Goal: Task Accomplishment & Management: Manage account settings

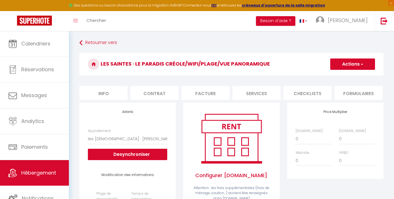
select select "18727-926648333330449815"
select select "365"
select select "EUR"
select select
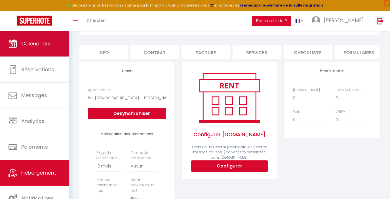
scroll to position [0, 96]
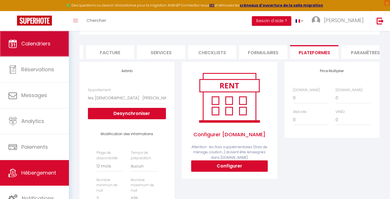
click at [42, 45] on span "Calendriers" at bounding box center [35, 43] width 29 height 7
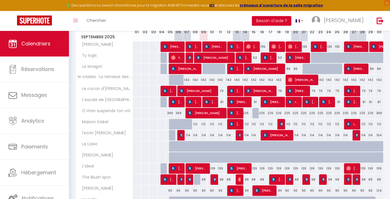
scroll to position [83, 0]
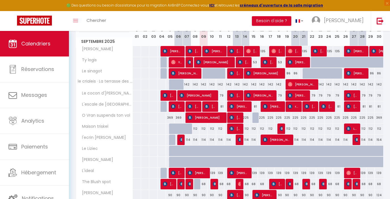
click at [241, 141] on img at bounding box center [240, 139] width 5 height 5
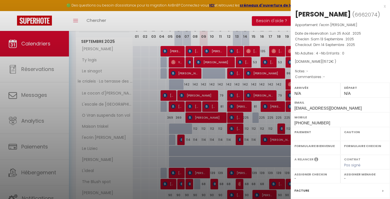
select select "OK"
select select "KO"
select select "0"
select select "1"
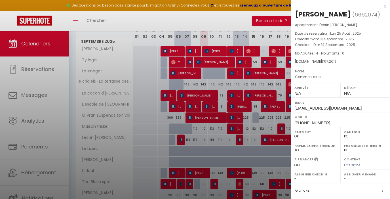
select select
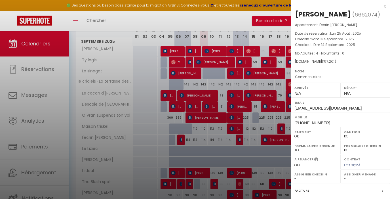
click at [379, 7] on div "x" at bounding box center [338, 6] width 95 height 7
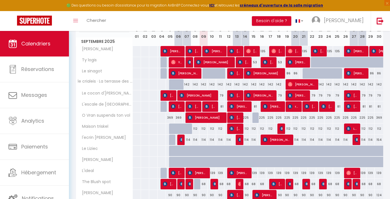
click at [272, 140] on span "[PERSON_NAME] [PERSON_NAME]" at bounding box center [277, 139] width 28 height 11
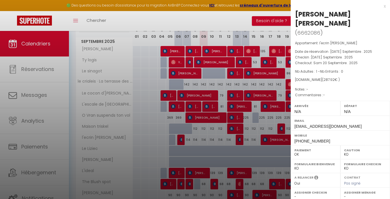
click at [381, 7] on div "x" at bounding box center [338, 6] width 95 height 7
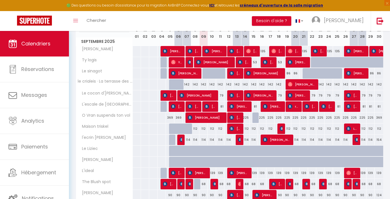
click at [356, 141] on div at bounding box center [357, 140] width 8 height 11
click at [357, 136] on span "[PERSON_NAME]" at bounding box center [356, 139] width 3 height 11
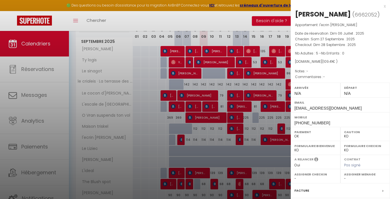
click at [383, 8] on div "x emilie ermenault ( 6662052 ) Appartement : l'ecrin de sene Date de réservatio…" at bounding box center [340, 132] width 99 height 264
click at [380, 6] on div "x" at bounding box center [338, 6] width 95 height 7
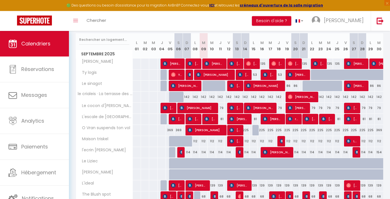
scroll to position [70, 0]
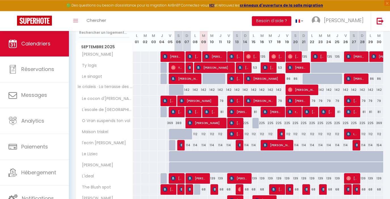
click at [303, 99] on tbody "Ty koun MARIA DEL MAR BLASCO COLMENAREJO 135 Jean-Claude PINPIN 135" at bounding box center [230, 134] width 308 height 166
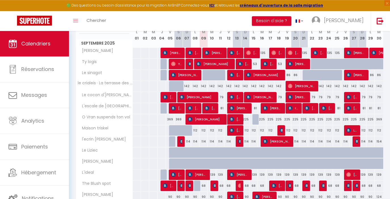
scroll to position [83, 0]
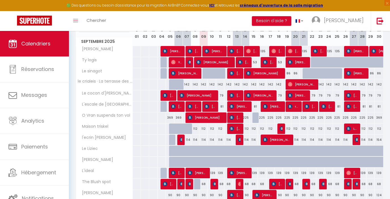
click at [305, 81] on span "[PERSON_NAME]" at bounding box center [302, 84] width 28 height 11
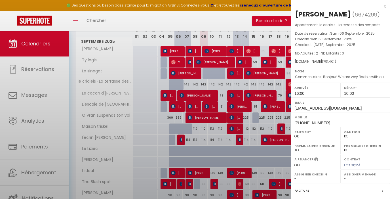
select select "OK"
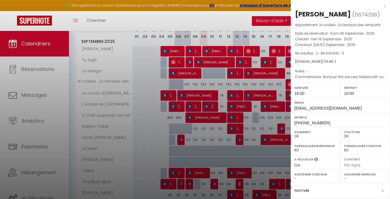
click at [381, 6] on div "x" at bounding box center [338, 6] width 95 height 7
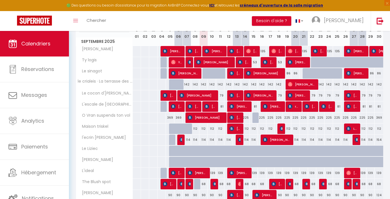
click at [189, 87] on div "142" at bounding box center [187, 84] width 8 height 10
type input "142"
type input "Dim 07 Septembre 2025"
type input "Lun 08 Septembre 2025"
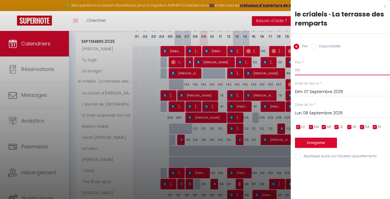
click at [308, 71] on input "142" at bounding box center [342, 70] width 95 height 10
type input "125"
click at [311, 112] on input "Lun 08 Septembre 2025" at bounding box center [342, 113] width 95 height 7
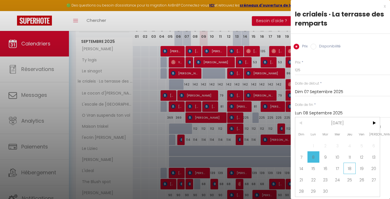
click at [352, 171] on span "18" at bounding box center [350, 168] width 12 height 11
type input "Jeu 18 Septembre 2025"
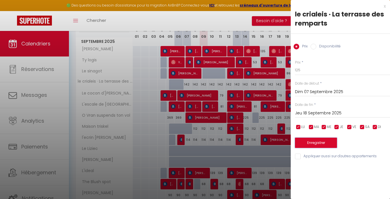
click at [318, 145] on button "Enregistrer" at bounding box center [316, 143] width 42 height 10
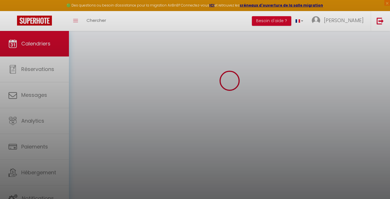
scroll to position [31, 0]
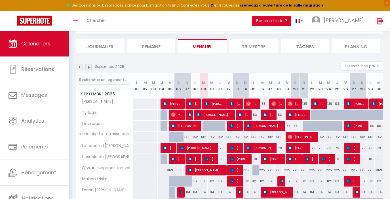
click at [188, 139] on div "142" at bounding box center [187, 137] width 8 height 10
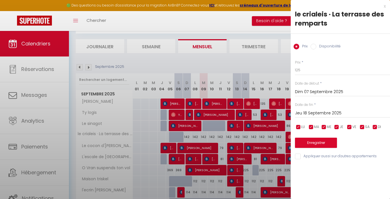
type input "142"
type input "Lun 08 Septembre 2025"
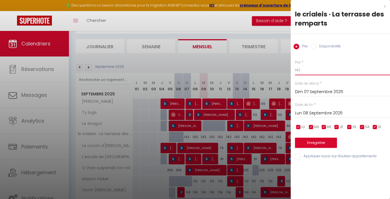
click at [311, 72] on input "142" at bounding box center [342, 70] width 95 height 10
type input "125"
click at [311, 113] on input "Lun 08 Septembre 2025" at bounding box center [342, 113] width 95 height 7
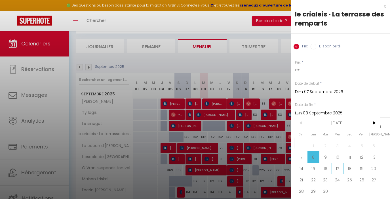
click at [342, 170] on span "17" at bounding box center [338, 168] width 12 height 11
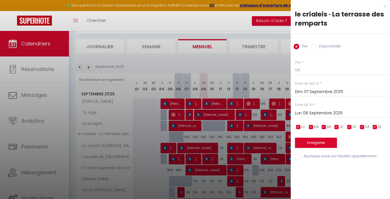
type input "Mer 17 Septembre 2025"
click at [316, 145] on button "Enregistrer" at bounding box center [316, 143] width 42 height 10
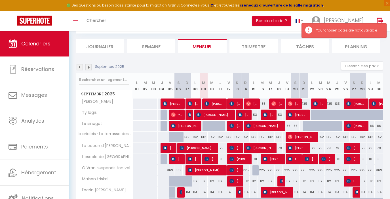
click at [186, 138] on div "142" at bounding box center [187, 137] width 8 height 10
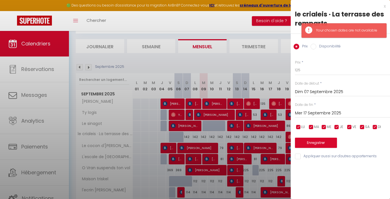
type input "142"
type input "Lun 08 Septembre 2025"
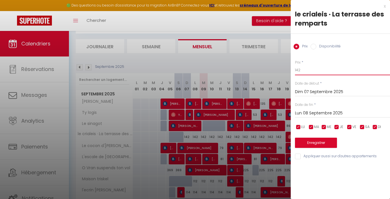
click at [303, 71] on input "142" at bounding box center [342, 70] width 95 height 10
type input "120"
click at [312, 112] on input "Lun 08 Septembre 2025" at bounding box center [342, 113] width 95 height 7
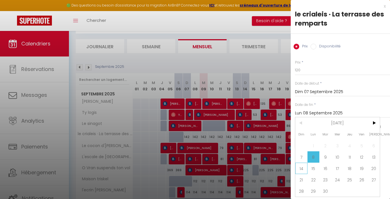
click at [304, 168] on span "14" at bounding box center [301, 168] width 12 height 11
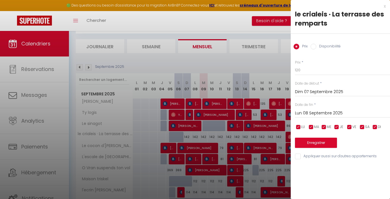
type input "Dim 14 Septembre 2025"
click at [318, 146] on button "Enregistrer" at bounding box center [316, 143] width 42 height 10
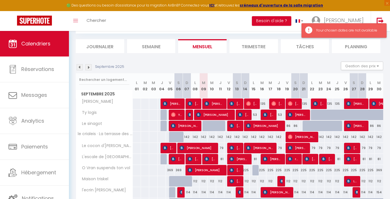
click at [340, 32] on div "Your chosen dates are not available" at bounding box center [348, 30] width 65 height 5
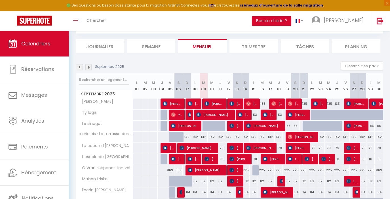
click at [189, 138] on div "142" at bounding box center [187, 137] width 8 height 10
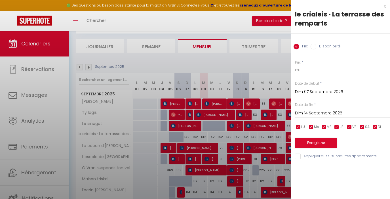
type input "142"
type input "Lun 08 Septembre 2025"
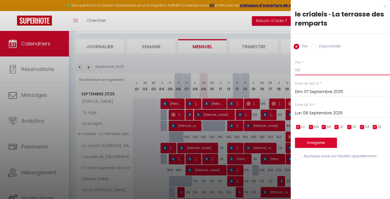
click at [302, 71] on input "142" at bounding box center [342, 70] width 95 height 10
type input "125"
click at [310, 145] on button "Enregistrer" at bounding box center [316, 143] width 42 height 10
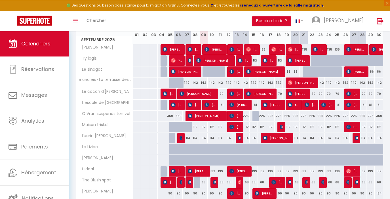
scroll to position [88, 0]
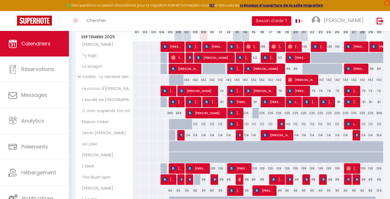
click at [217, 180] on img at bounding box center [215, 179] width 5 height 5
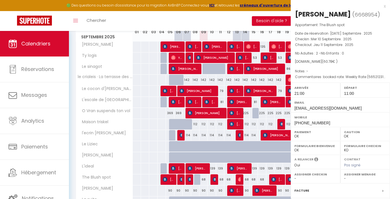
select select "KO"
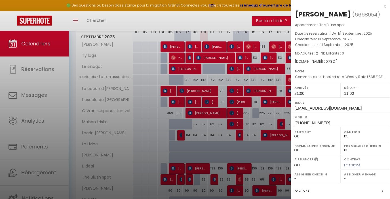
click at [382, 6] on div "x Yves Giacalone ( 6668954 ) Appartement : The Blush spot Date de réservation :…" at bounding box center [340, 132] width 99 height 264
click at [381, 6] on div "x" at bounding box center [338, 6] width 95 height 7
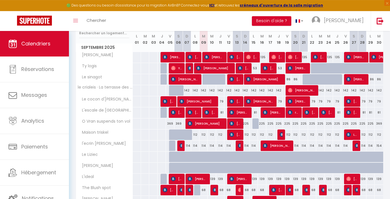
scroll to position [74, 0]
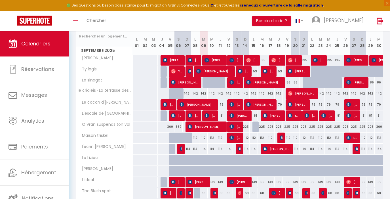
click at [206, 94] on div "142" at bounding box center [203, 93] width 8 height 10
type input "142"
type input "[DATE] Septembre 2025"
type input "Mer 10 Septembre 2025"
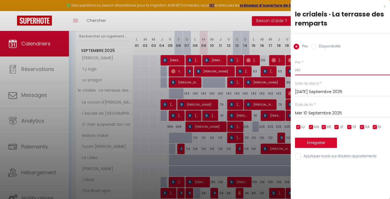
click at [301, 70] on input "142" at bounding box center [342, 70] width 95 height 10
type input "125"
click at [304, 112] on input "Mer 10 Septembre 2025" at bounding box center [342, 113] width 95 height 7
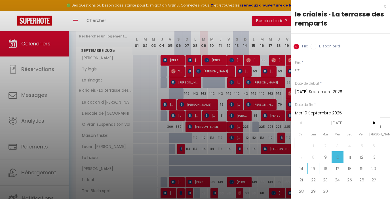
click at [314, 169] on span "15" at bounding box center [314, 168] width 12 height 11
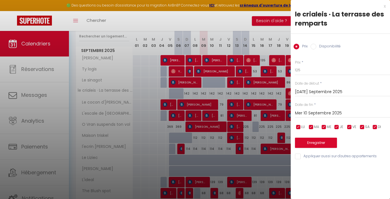
type input "Lun 15 Septembre 2025"
click at [318, 142] on button "Enregistrer" at bounding box center [316, 143] width 42 height 10
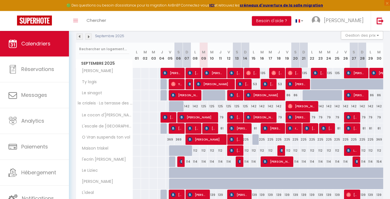
scroll to position [15, 0]
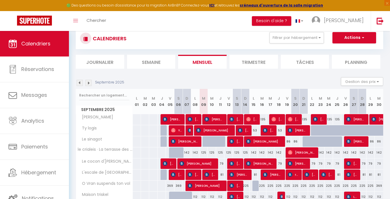
click at [215, 118] on span "[PERSON_NAME]" at bounding box center [214, 119] width 19 height 11
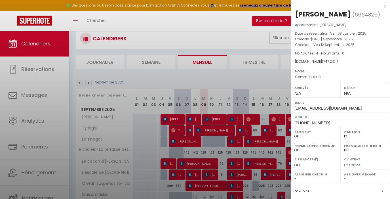
select select "19274"
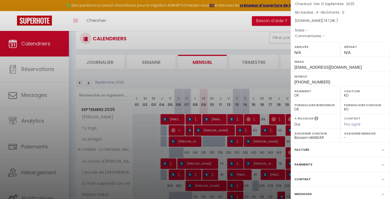
scroll to position [65, 0]
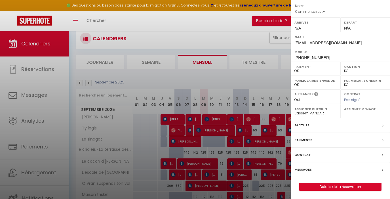
click at [248, 77] on div at bounding box center [195, 99] width 390 height 199
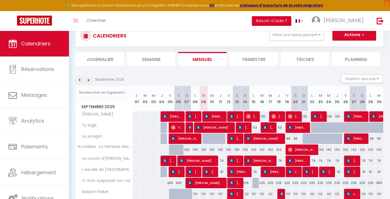
scroll to position [20, 0]
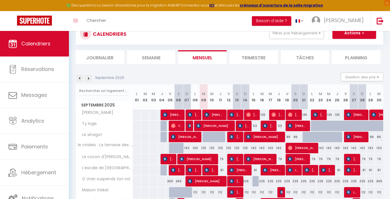
click at [297, 74] on div "Septembre 2025 Gestion des prix Nb Nuits minimum Règles Disponibilité" at bounding box center [230, 79] width 308 height 12
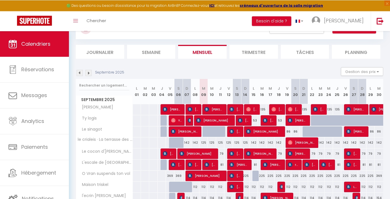
scroll to position [29, 0]
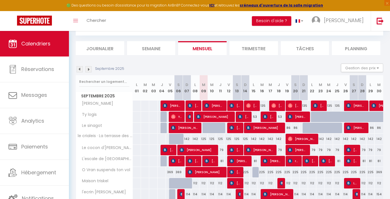
click at [263, 129] on span "[PERSON_NAME]" at bounding box center [264, 127] width 36 height 11
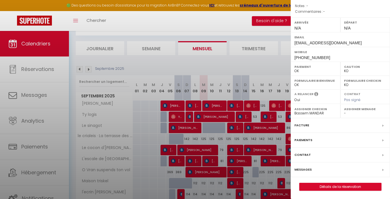
select select
select select "19274"
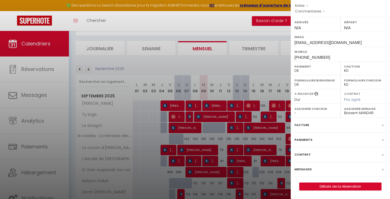
scroll to position [74, 0]
click at [329, 186] on link "Détails de la réservation" at bounding box center [341, 186] width 82 height 7
select select
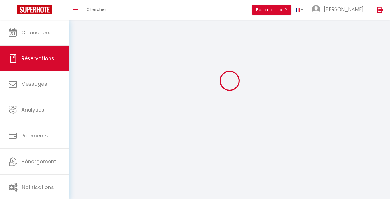
select select
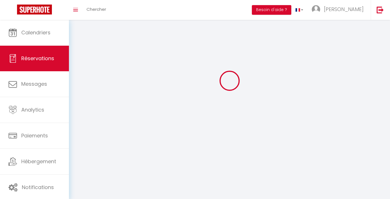
select select
checkbox input "false"
select select
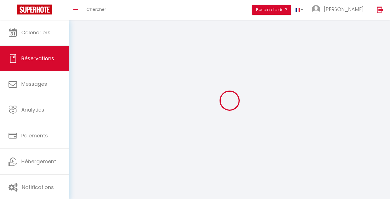
select select
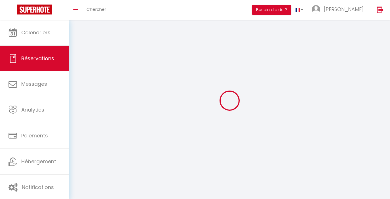
checkbox input "false"
select select
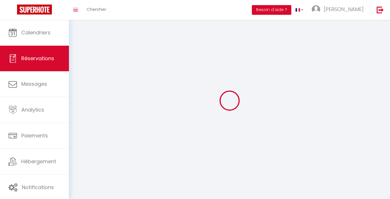
select select
checkbox input "false"
select select
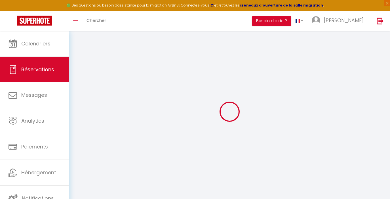
select select
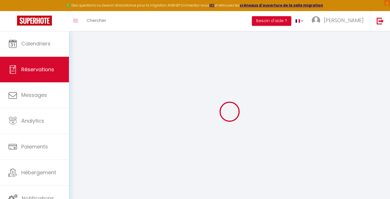
select select
checkbox input "false"
type input "[PERSON_NAME]"
type input "segouin"
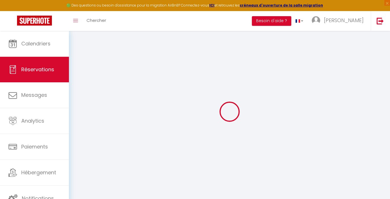
type input "[EMAIL_ADDRESS][DOMAIN_NAME]"
type input "[PHONE_NUMBER]"
select select "FR"
type input "31.09"
type input "3.02"
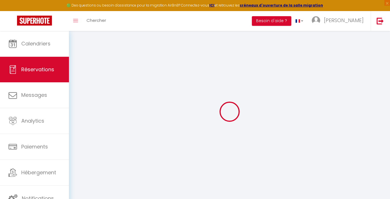
select select "76546"
select select "0"
select select
type input "1"
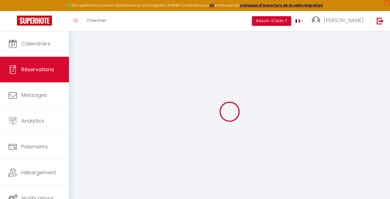
select select "10"
select select
type input "182.25"
checkbox input "false"
type input "215.53"
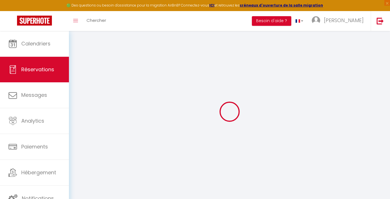
select select "2"
type input "0"
select select
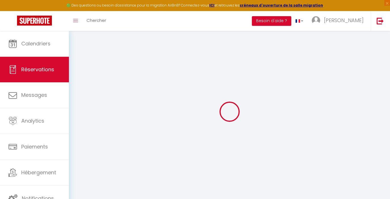
select select
select select "14"
checkbox input "false"
select select
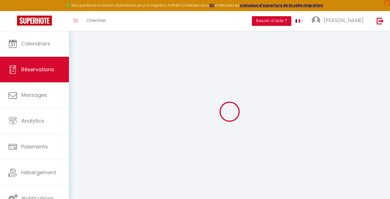
checkbox input "false"
select select
checkbox input "false"
select select
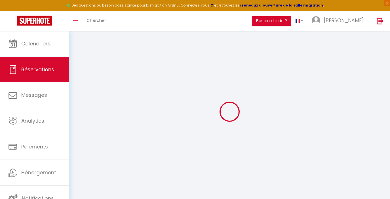
select select
checkbox input "false"
type input "25"
type input "8.28"
select select
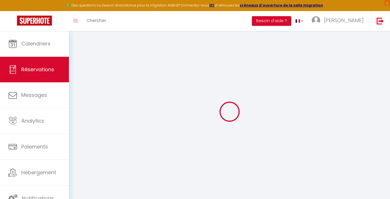
select select
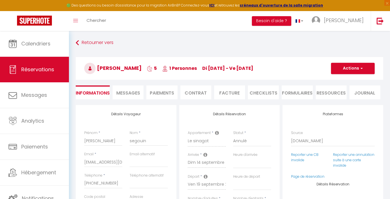
checkbox input "false"
select select
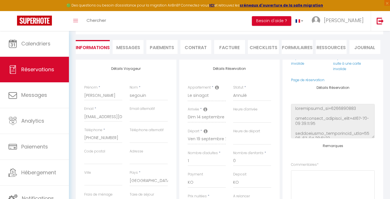
scroll to position [61, 0]
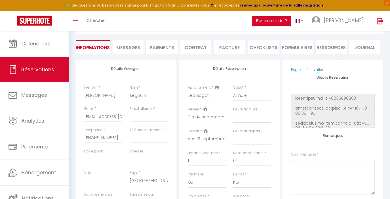
click at [358, 78] on h4 "Détails Réservation" at bounding box center [333, 77] width 84 height 4
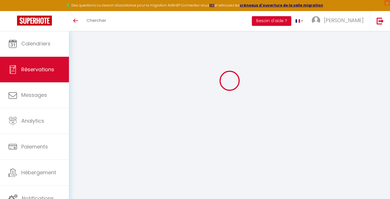
select select
checkbox input "false"
select select
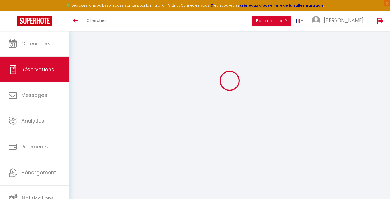
checkbox input "false"
select select
checkbox input "false"
type input "25"
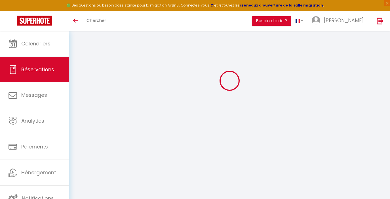
type input "8.28"
select select
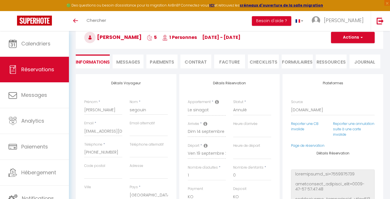
scroll to position [61, 0]
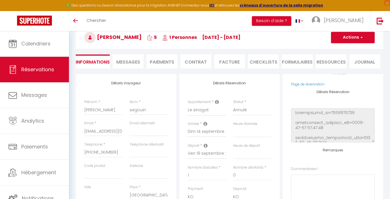
checkbox input "false"
select select
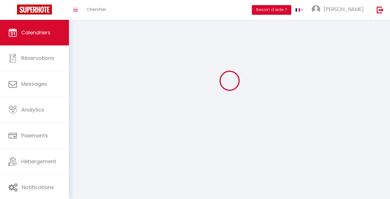
scroll to position [31, 0]
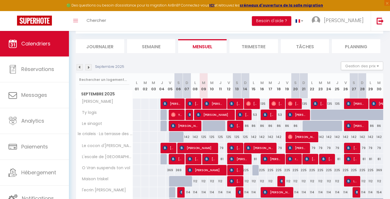
click at [248, 128] on div "86" at bounding box center [245, 126] width 8 height 10
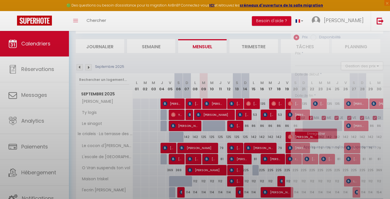
type input "86"
type input "Dim 14 Septembre 2025"
type input "Lun 15 Septembre 2025"
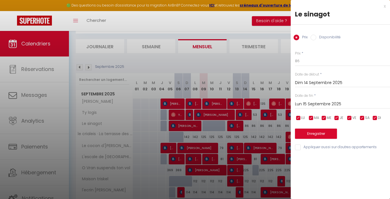
click at [312, 37] on input "Disponibilité" at bounding box center [314, 38] width 6 height 6
radio input "true"
radio input "false"
click at [324, 106] on input "Lun 15 Septembre 2025" at bounding box center [342, 104] width 95 height 7
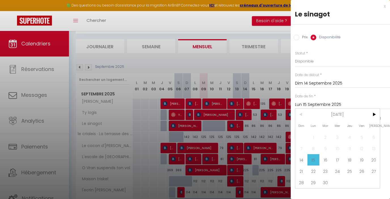
drag, startPoint x: 359, startPoint y: 161, endPoint x: 369, endPoint y: 173, distance: 15.6
click at [359, 161] on span "19" at bounding box center [362, 159] width 12 height 11
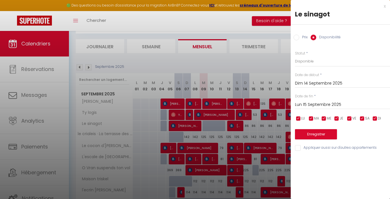
type input "Ven 19 Septembre 2025"
click at [316, 134] on button "Enregistrer" at bounding box center [316, 134] width 42 height 10
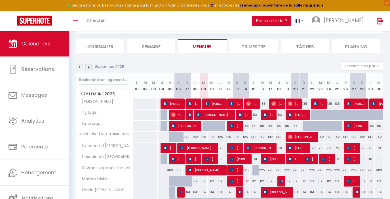
click at [249, 127] on div "86" at bounding box center [245, 126] width 8 height 10
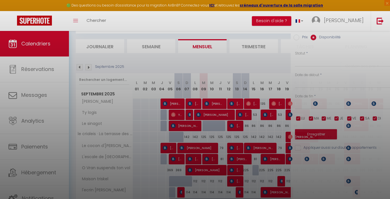
select select "1"
type input "Dim 14 Septembre 2025"
type input "Lun 15 Septembre 2025"
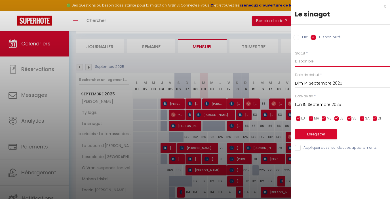
select select "0"
click option "Indisponible" at bounding box center [0, 0] width 0 height 0
click at [319, 133] on button "Enregistrer" at bounding box center [316, 134] width 42 height 10
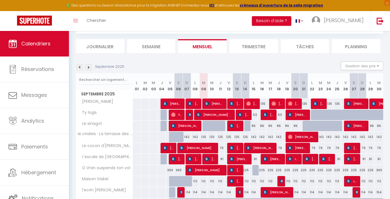
click at [254, 127] on div "86" at bounding box center [254, 126] width 8 height 10
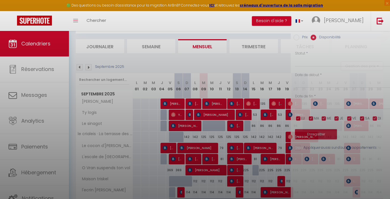
select select "1"
type input "Lun 15 Septembre 2025"
type input "[DATE] Septembre 2025"
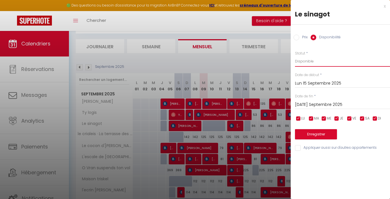
select select "0"
click option "Indisponible" at bounding box center [0, 0] width 0 height 0
click at [319, 85] on input "Lun 15 Septembre 2025" at bounding box center [342, 83] width 95 height 7
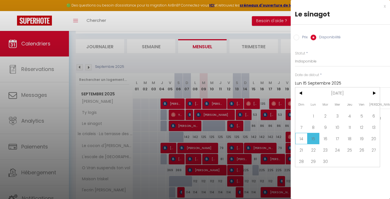
click at [303, 140] on span "14" at bounding box center [301, 138] width 12 height 11
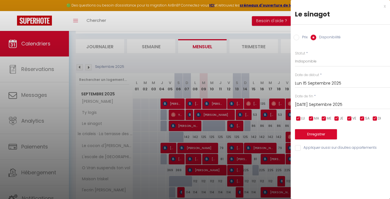
type input "Dim 14 Septembre 2025"
click at [319, 106] on input "[DATE] Septembre 2025" at bounding box center [342, 104] width 95 height 7
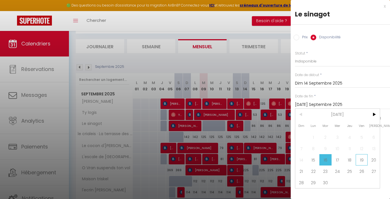
click at [364, 160] on span "19" at bounding box center [362, 159] width 12 height 11
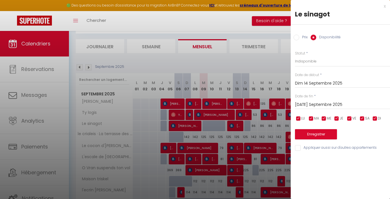
type input "Ven 19 Septembre 2025"
click at [320, 135] on button "Enregistrer" at bounding box center [316, 134] width 42 height 10
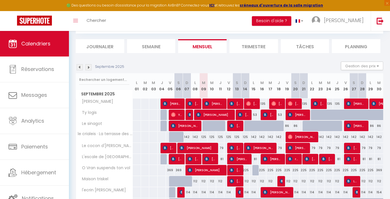
click at [285, 127] on div "86" at bounding box center [287, 126] width 8 height 10
select select "1"
type input "Ven 19 Septembre 2025"
type input "Sam 20 Septembre 2025"
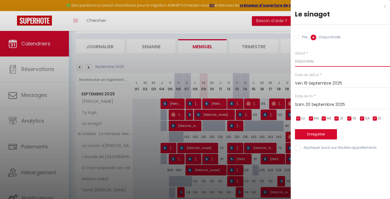
select select "0"
click option "Indisponible" at bounding box center [0, 0] width 0 height 0
click at [317, 106] on input "Sam 20 Septembre 2025" at bounding box center [342, 104] width 95 height 7
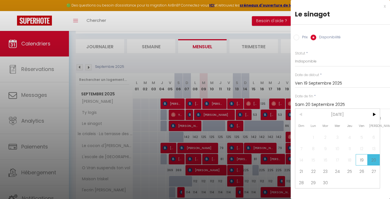
click at [361, 160] on span "19" at bounding box center [362, 159] width 12 height 11
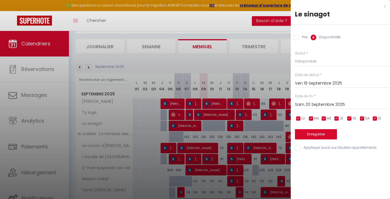
type input "Ven 19 Septembre 2025"
click at [323, 135] on button "Enregistrer" at bounding box center [316, 134] width 42 height 10
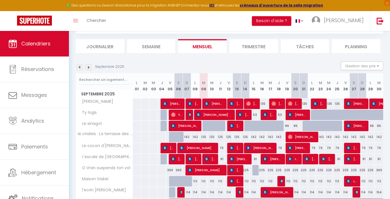
click at [282, 129] on div at bounding box center [282, 129] width 8 height 11
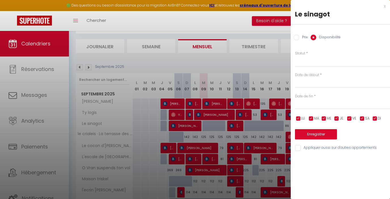
select select "1"
type input "Jeu 18 Septembre 2025"
type input "Ven 19 Septembre 2025"
